Goal: Task Accomplishment & Management: Use online tool/utility

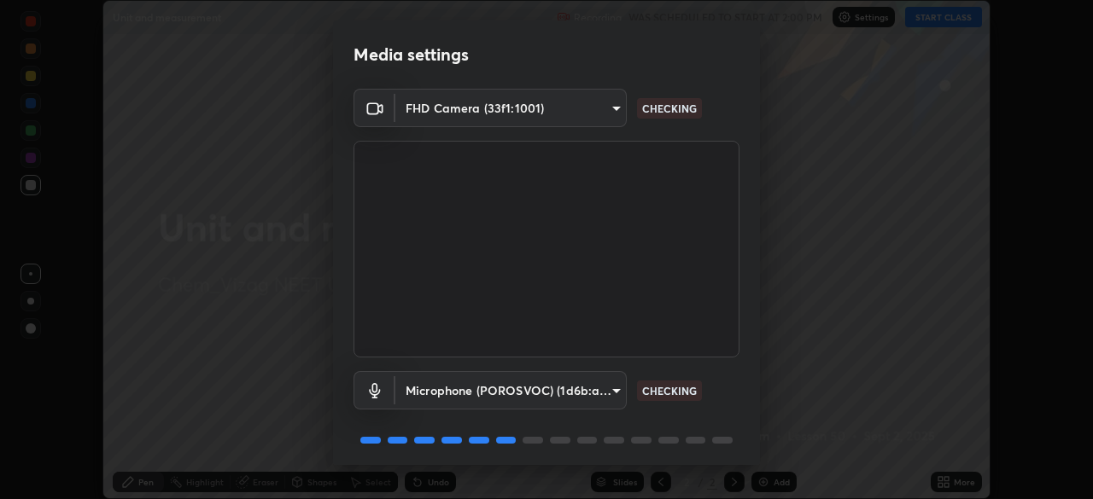
scroll to position [61, 0]
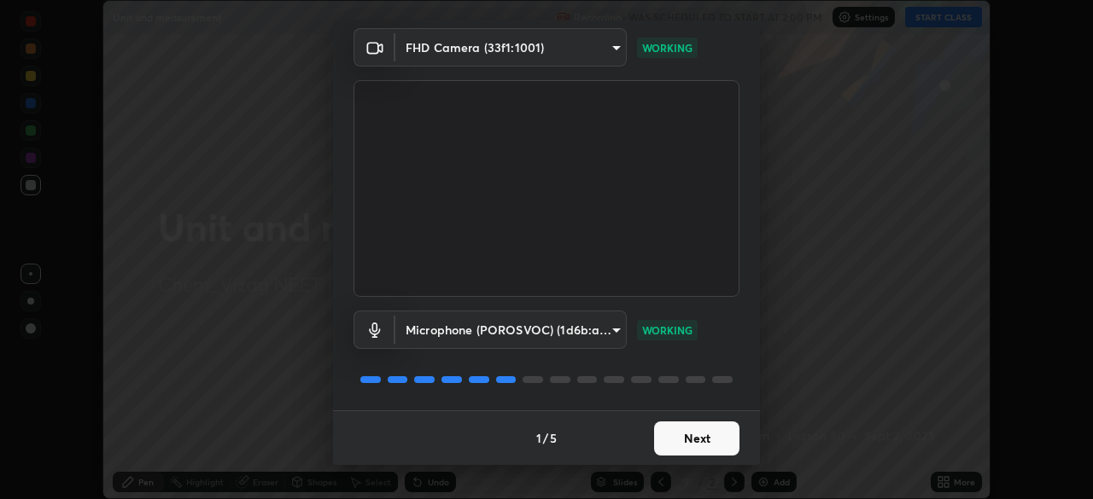
click at [715, 434] on button "Next" at bounding box center [696, 439] width 85 height 34
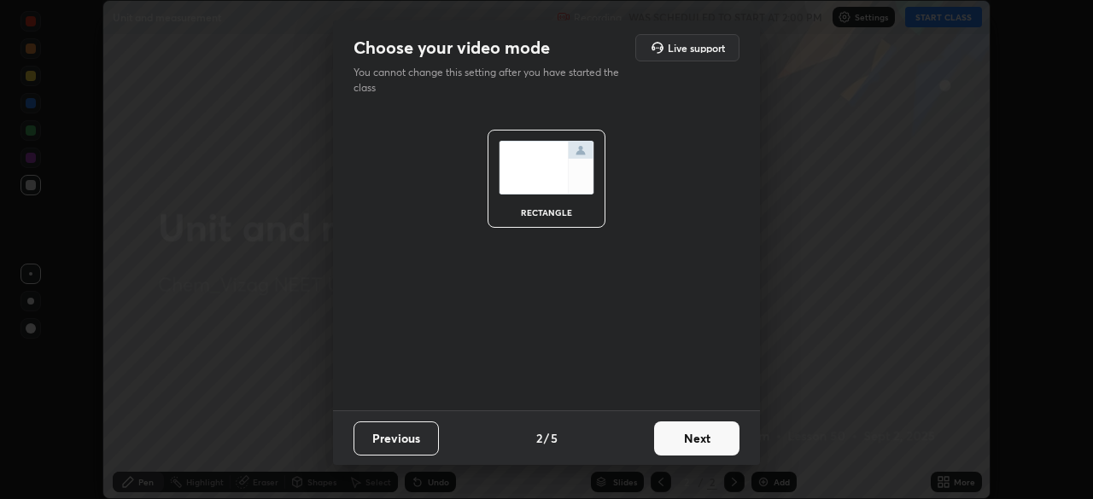
click at [715, 435] on button "Next" at bounding box center [696, 439] width 85 height 34
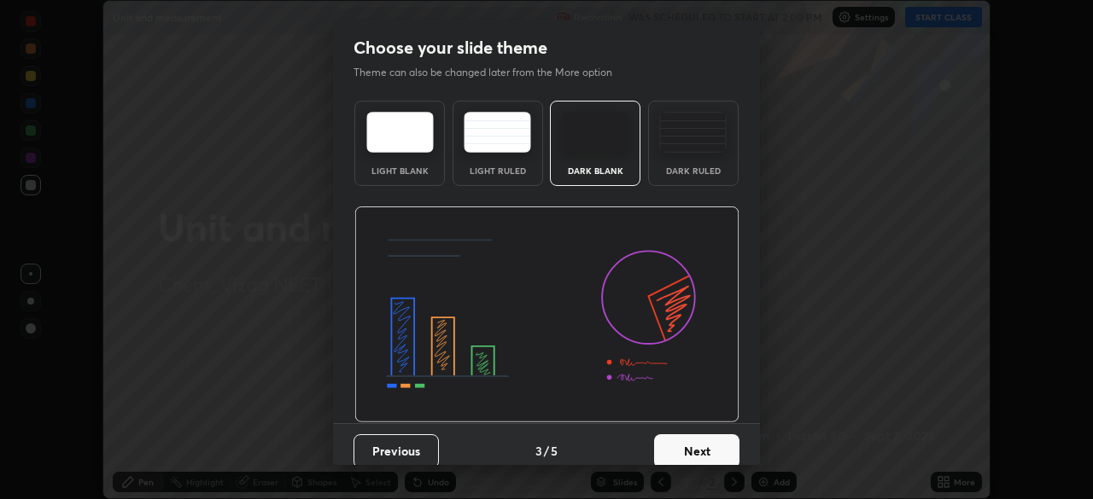
click at [713, 444] on button "Next" at bounding box center [696, 452] width 85 height 34
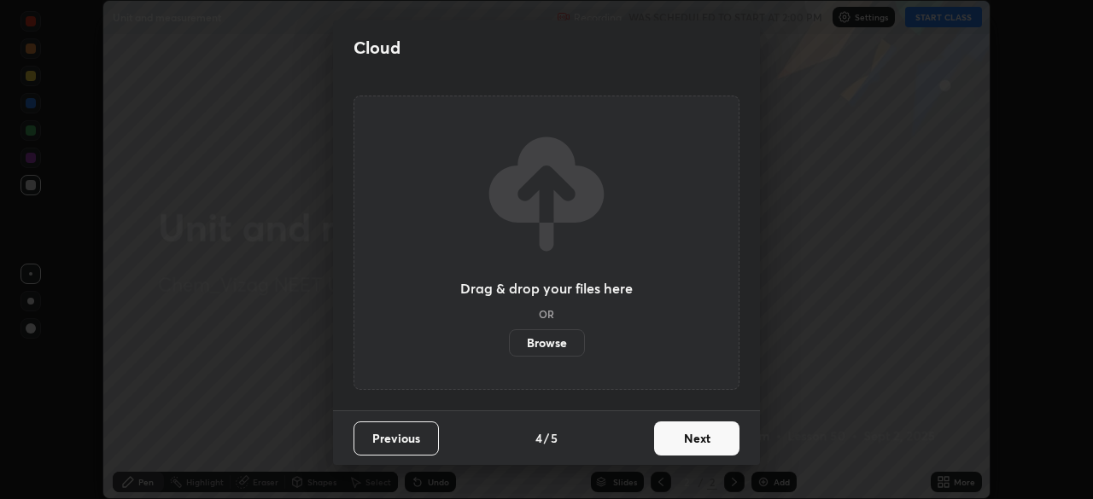
click at [714, 440] on button "Next" at bounding box center [696, 439] width 85 height 34
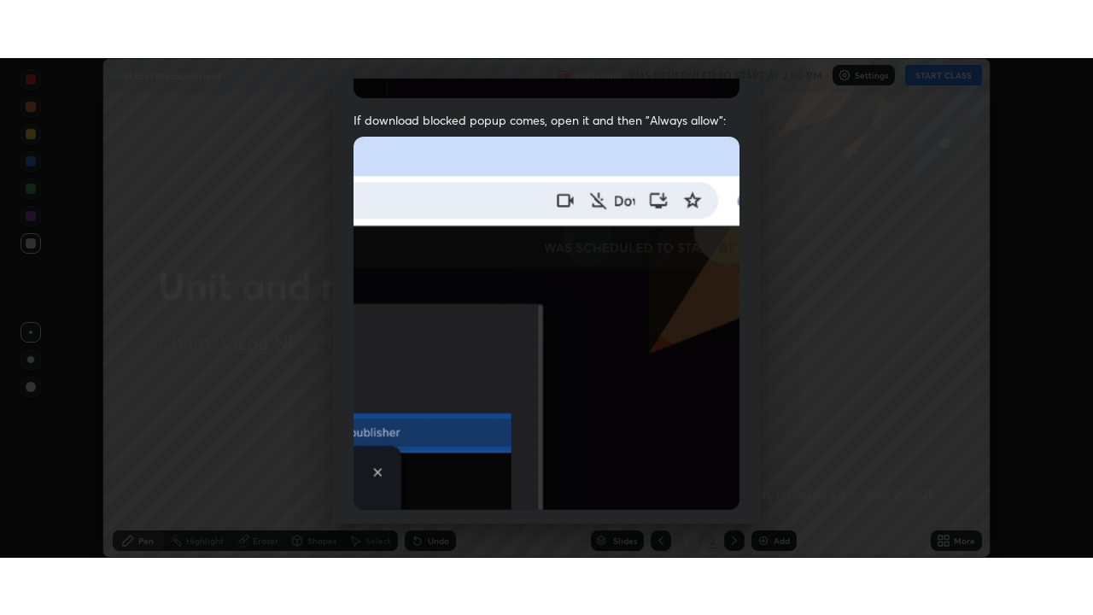
scroll to position [409, 0]
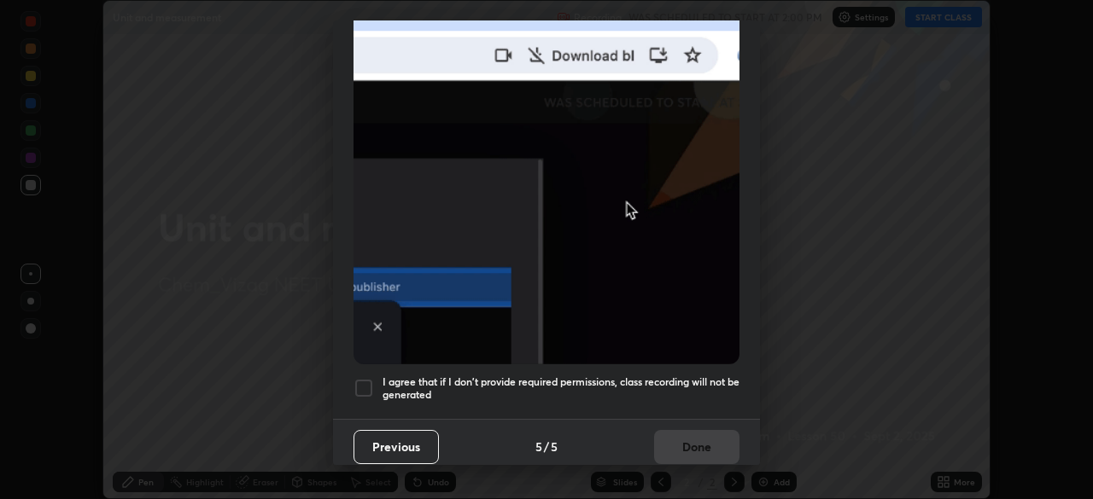
click at [368, 378] on div at bounding box center [363, 388] width 20 height 20
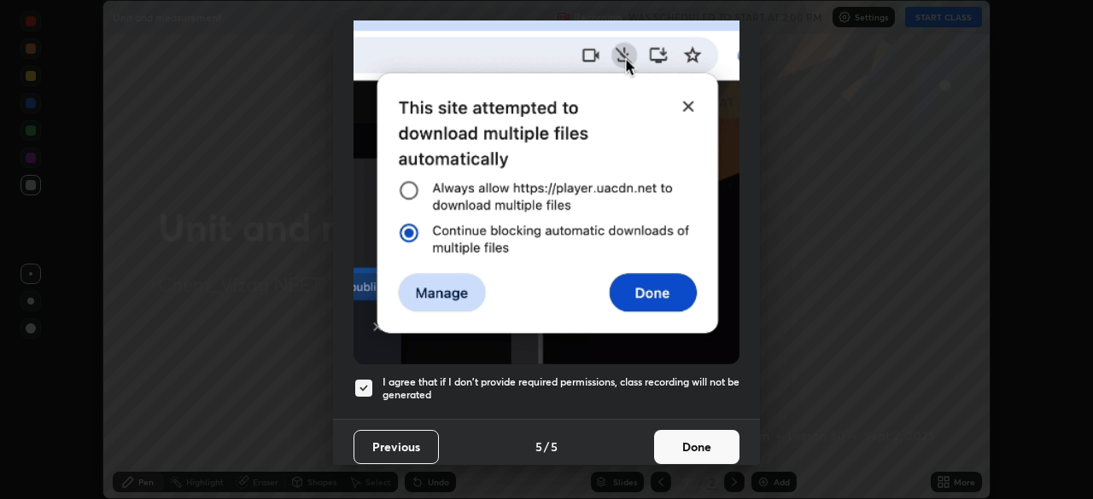
click at [695, 434] on button "Done" at bounding box center [696, 447] width 85 height 34
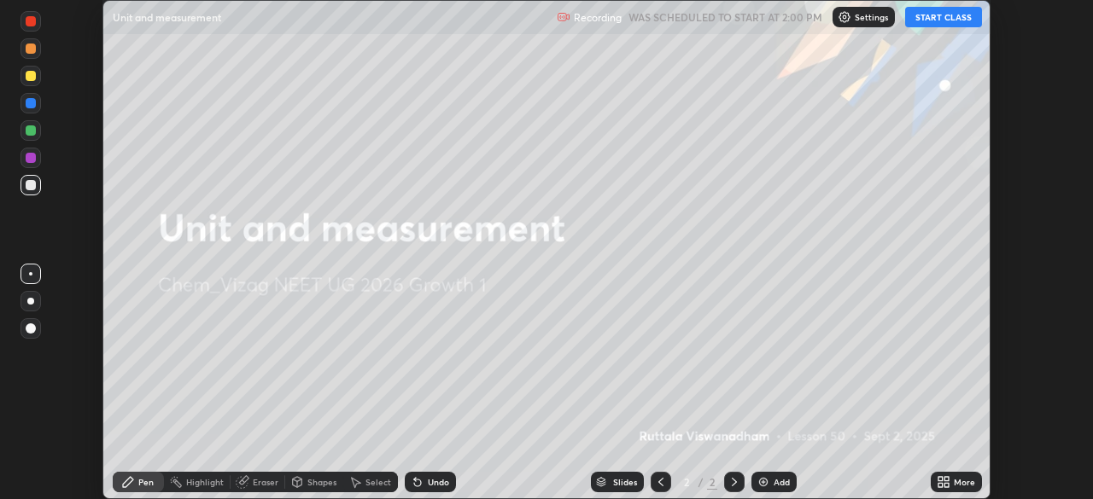
click at [955, 18] on button "START CLASS" at bounding box center [943, 17] width 77 height 20
click at [958, 479] on div "More" at bounding box center [964, 482] width 21 height 9
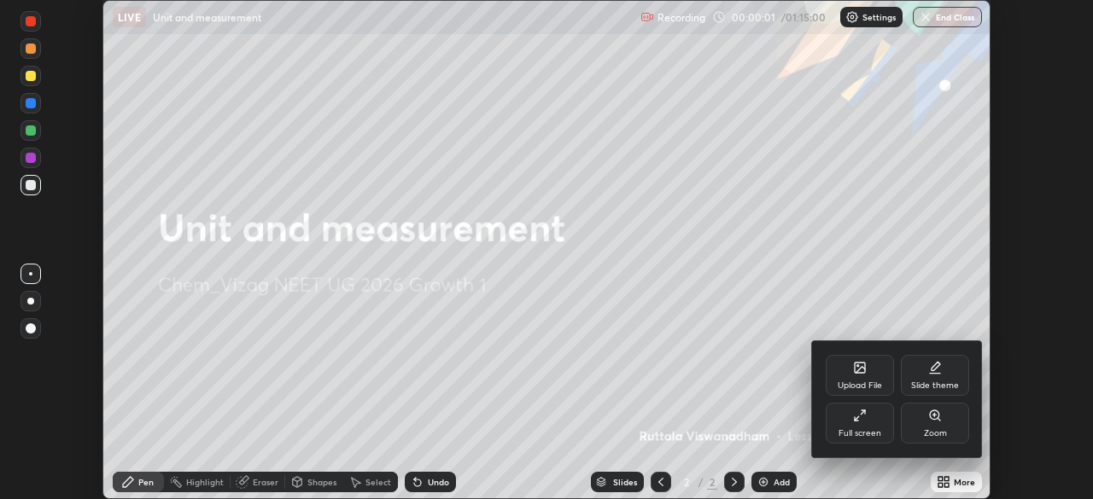
click at [883, 430] on div "Full screen" at bounding box center [860, 423] width 68 height 41
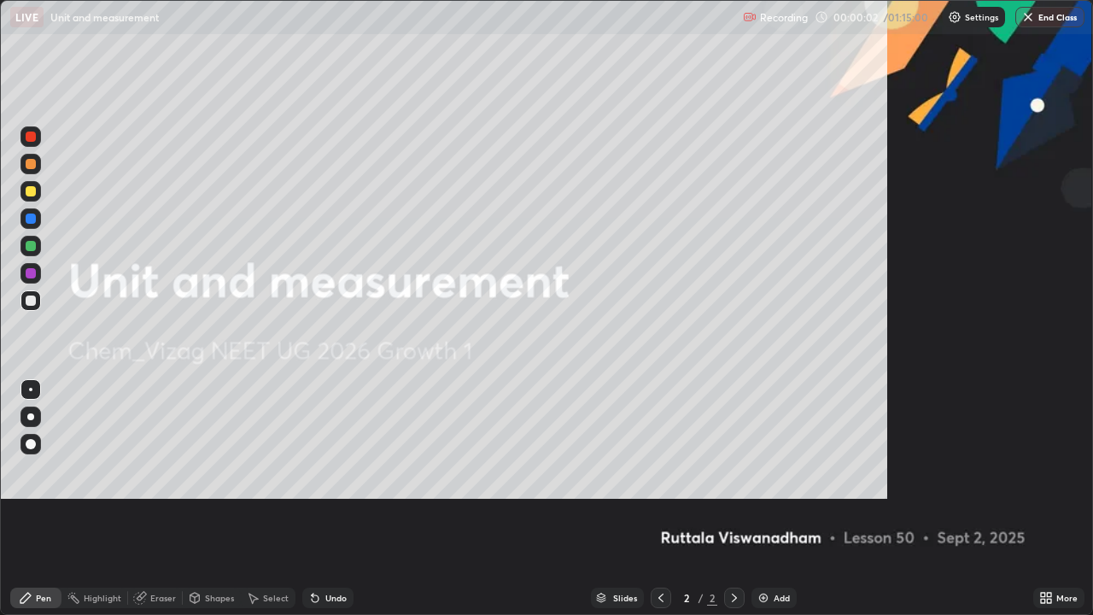
scroll to position [615, 1093]
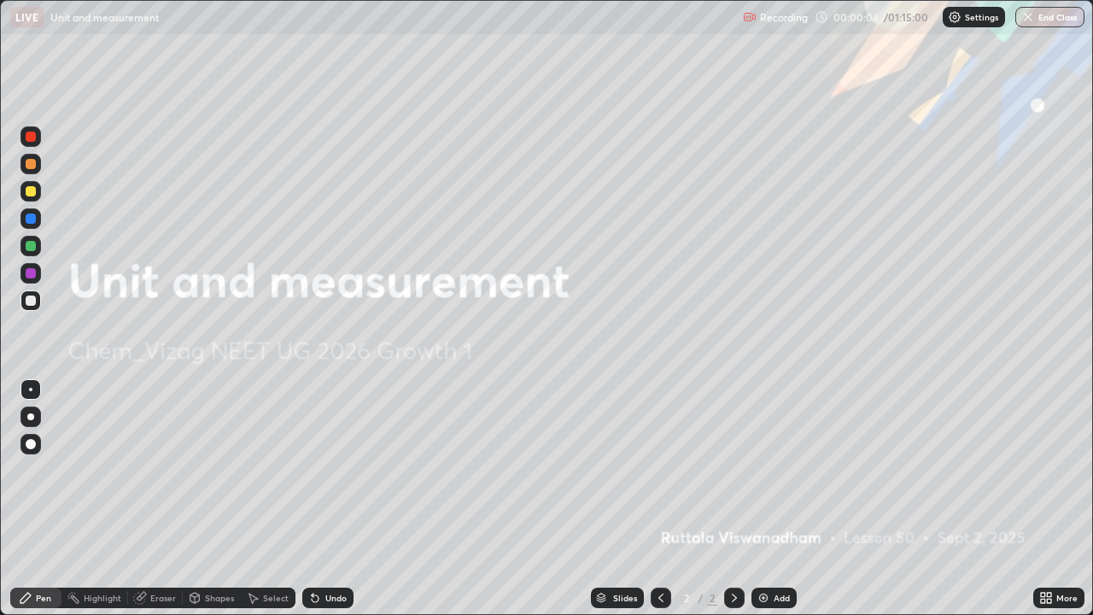
click at [784, 499] on div "Add" at bounding box center [782, 597] width 16 height 9
